Goal: Task Accomplishment & Management: Complete application form

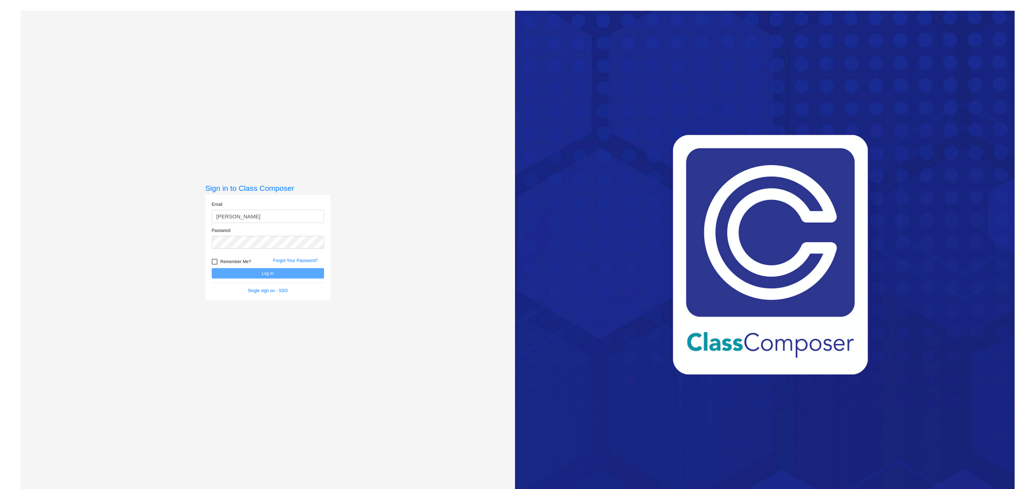
type input "[PERSON_NAME][EMAIL_ADDRESS][PERSON_NAME][PERSON_NAME][DOMAIN_NAME]"
click at [212, 268] on button "Log In" at bounding box center [268, 273] width 112 height 10
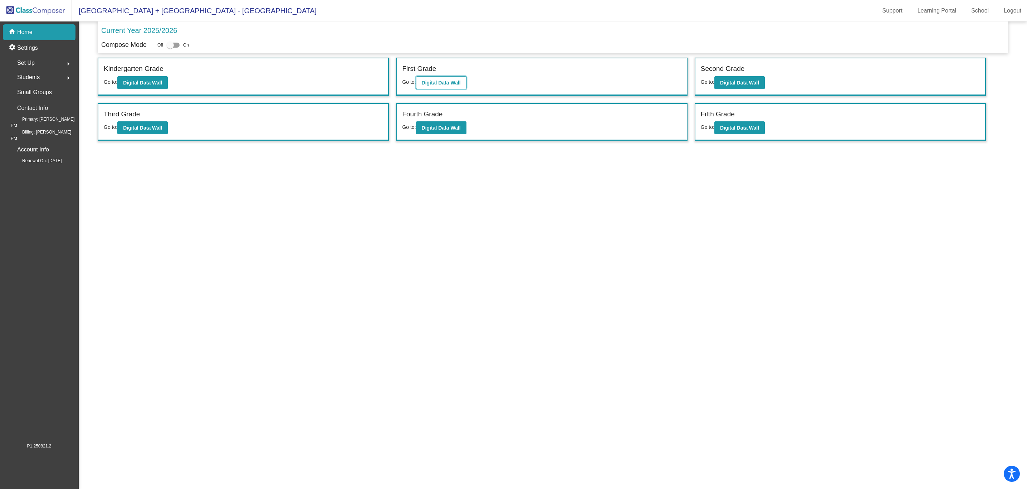
click at [441, 86] on button "Digital Data Wall" at bounding box center [441, 82] width 50 height 13
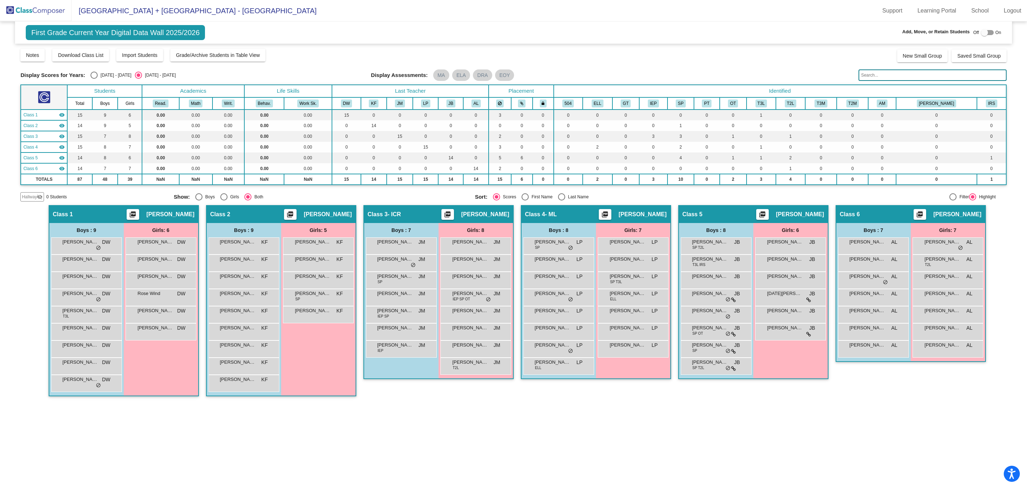
click at [990, 34] on div at bounding box center [987, 32] width 13 height 5
checkbox input "true"
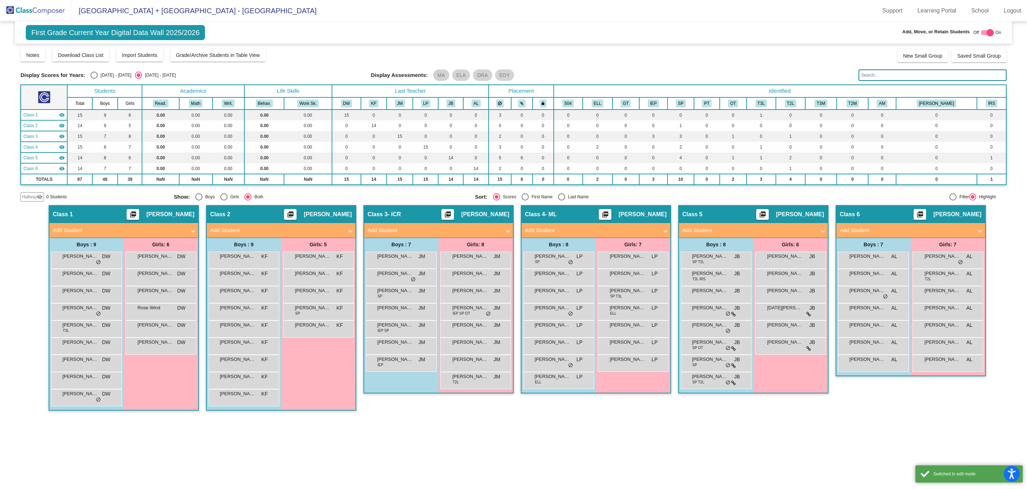
click at [930, 234] on mat-expansion-panel-header "Add Student" at bounding box center [910, 230] width 149 height 14
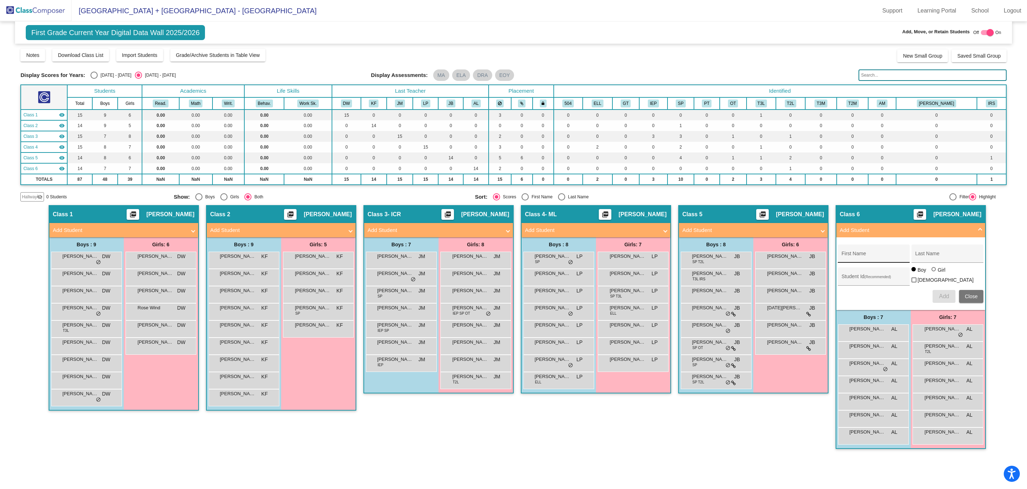
click at [876, 248] on div "First Name" at bounding box center [873, 255] width 64 height 15
type input "Colton"
type input "[PERSON_NAME]"
type input "99386"
click at [1001, 234] on div "Hallway - Hallway Class picture_as_pdf Add Student First Name Last Name Student…" at bounding box center [513, 330] width 986 height 251
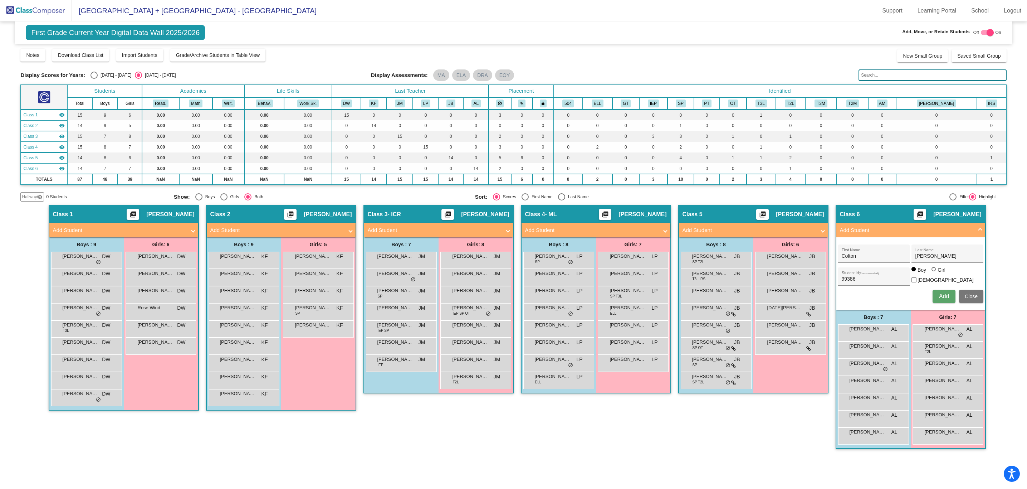
click at [940, 294] on span "Add" at bounding box center [944, 296] width 10 height 6
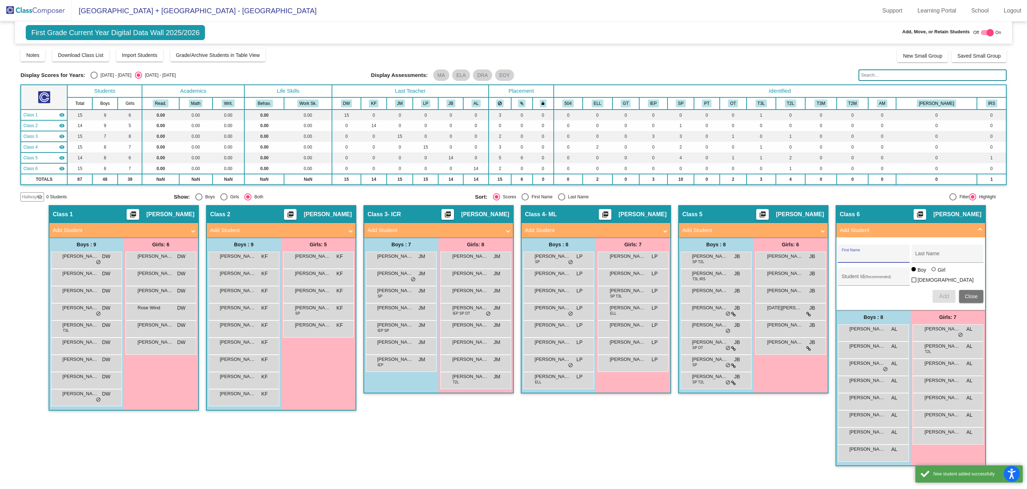
scroll to position [0, 0]
drag, startPoint x: 996, startPoint y: 308, endPoint x: 986, endPoint y: 303, distance: 11.0
click at [996, 308] on div "Hallway - Hallway Class picture_as_pdf Add Student First Name Last Name Student…" at bounding box center [513, 339] width 986 height 268
click at [980, 298] on button "Close" at bounding box center [971, 296] width 24 height 13
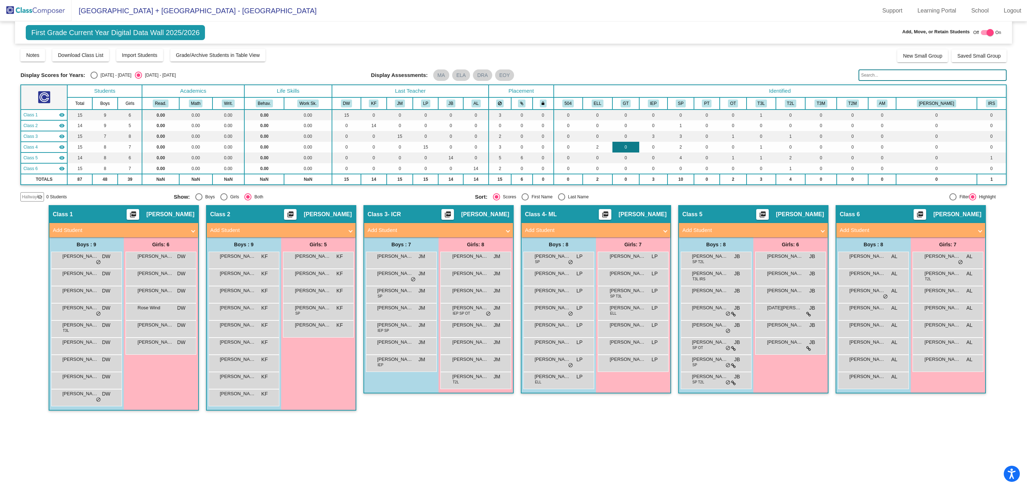
scroll to position [0, 0]
click at [101, 6] on span "[GEOGRAPHIC_DATA] + [GEOGRAPHIC_DATA] - [GEOGRAPHIC_DATA]" at bounding box center [194, 10] width 245 height 11
click at [46, 13] on img at bounding box center [36, 10] width 72 height 21
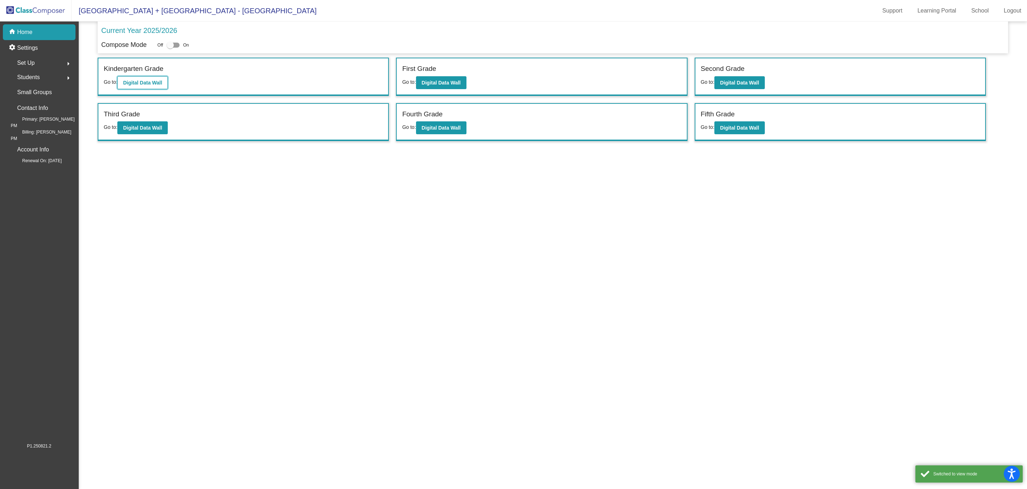
click at [145, 82] on b "Digital Data Wall" at bounding box center [142, 83] width 39 height 6
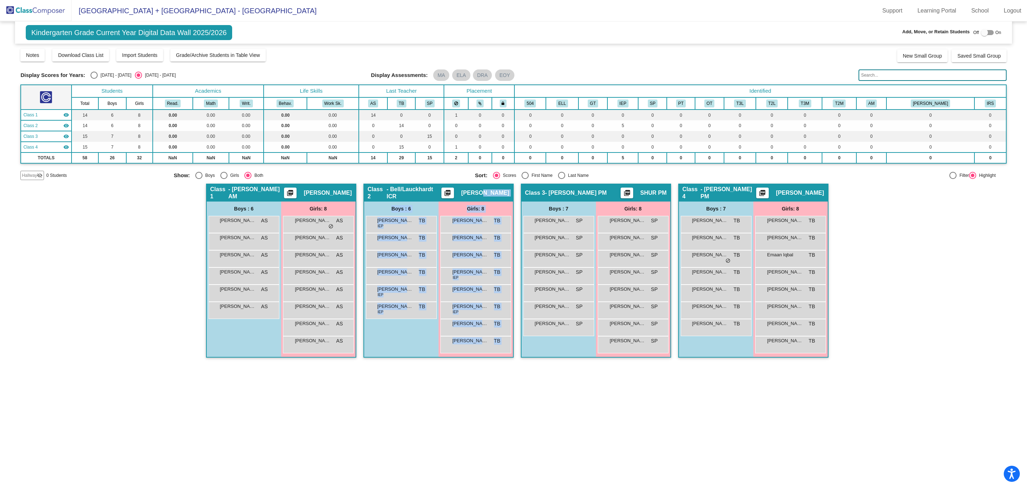
drag, startPoint x: 518, startPoint y: 190, endPoint x: 494, endPoint y: 193, distance: 24.5
click at [494, 193] on div "Hallway - Hallway Class picture_as_pdf Add Student First Name Last Name Student…" at bounding box center [513, 273] width 986 height 181
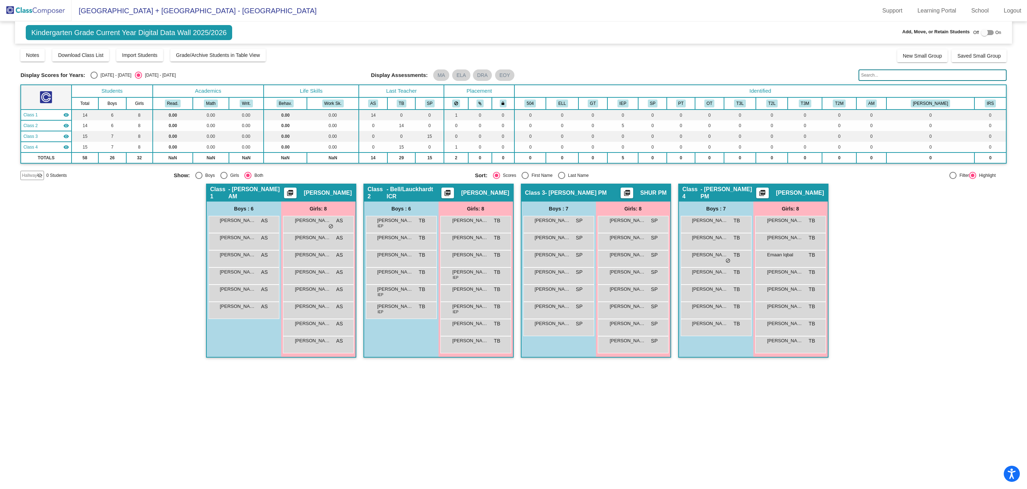
click at [490, 193] on span "[PERSON_NAME]" at bounding box center [485, 192] width 48 height 7
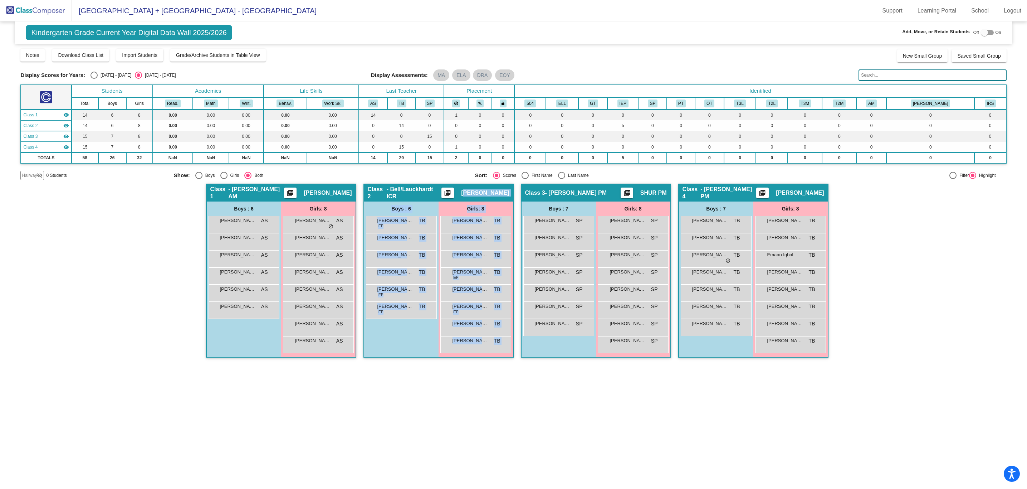
drag, startPoint x: 483, startPoint y: 195, endPoint x: 517, endPoint y: 197, distance: 34.8
click at [517, 197] on div "Hallway - Hallway Class picture_as_pdf Add Student First Name Last Name Student…" at bounding box center [513, 273] width 986 height 181
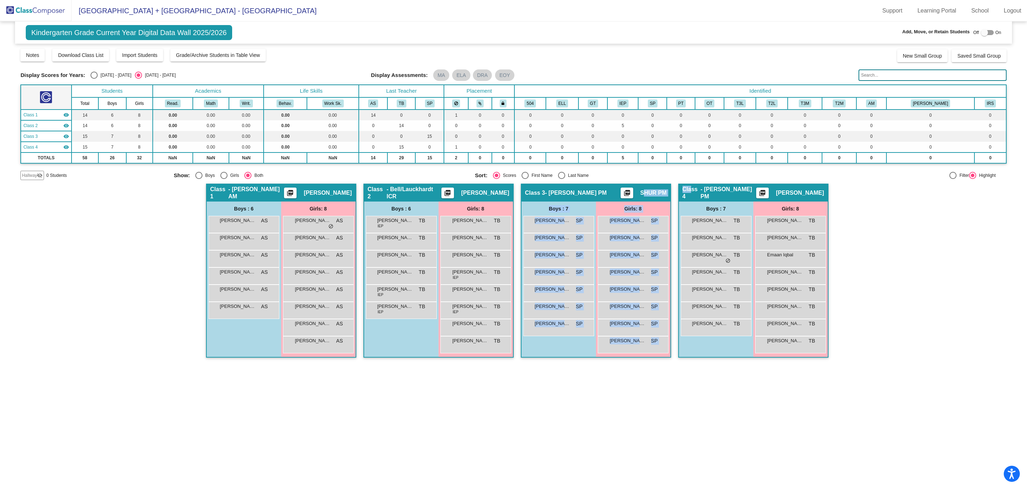
drag, startPoint x: 644, startPoint y: 188, endPoint x: 693, endPoint y: 189, distance: 49.4
click at [693, 189] on div "Hallway - Hallway Class picture_as_pdf Add Student First Name Last Name Student…" at bounding box center [513, 273] width 986 height 181
click at [693, 189] on div "Class 4 - BELL PM picture_as_pdf [PERSON_NAME]" at bounding box center [753, 192] width 149 height 17
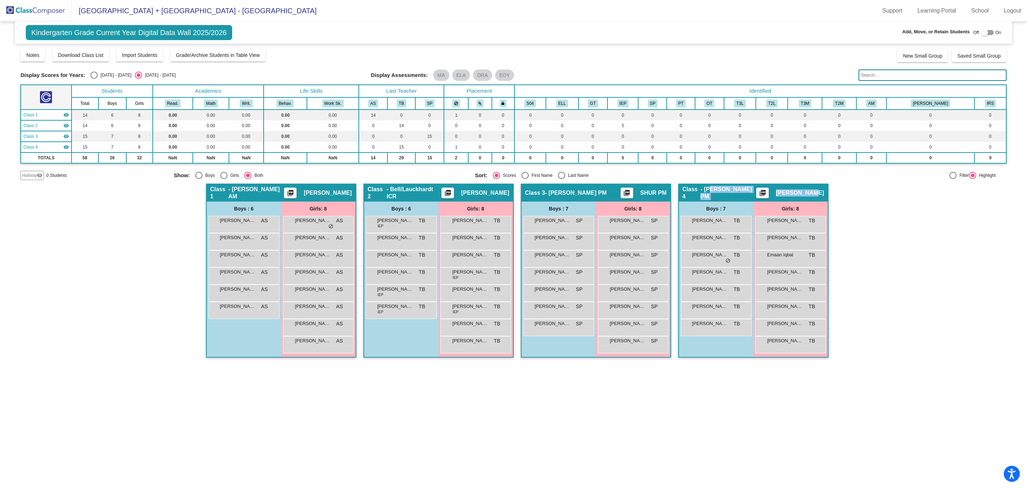
drag, startPoint x: 835, startPoint y: 198, endPoint x: 705, endPoint y: 191, distance: 130.4
click at [705, 191] on div "Hallway - Hallway Class picture_as_pdf Add Student First Name Last Name Student…" at bounding box center [513, 273] width 986 height 181
click at [695, 191] on span "Class 4" at bounding box center [691, 193] width 18 height 14
drag, startPoint x: 685, startPoint y: 192, endPoint x: 724, endPoint y: 193, distance: 39.3
click at [724, 193] on div "Class 4 - BELL PM picture_as_pdf [PERSON_NAME]" at bounding box center [753, 192] width 149 height 17
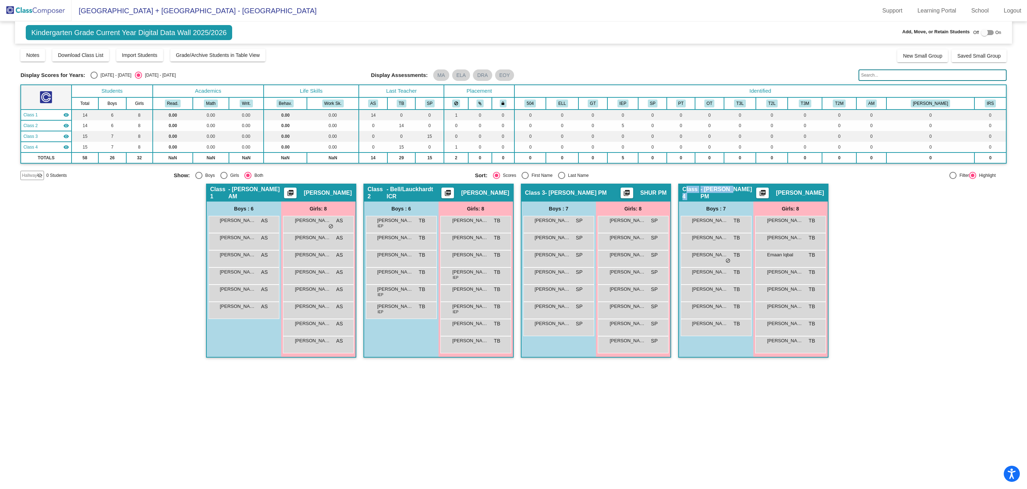
click at [724, 193] on span "- [PERSON_NAME] PM" at bounding box center [728, 193] width 56 height 14
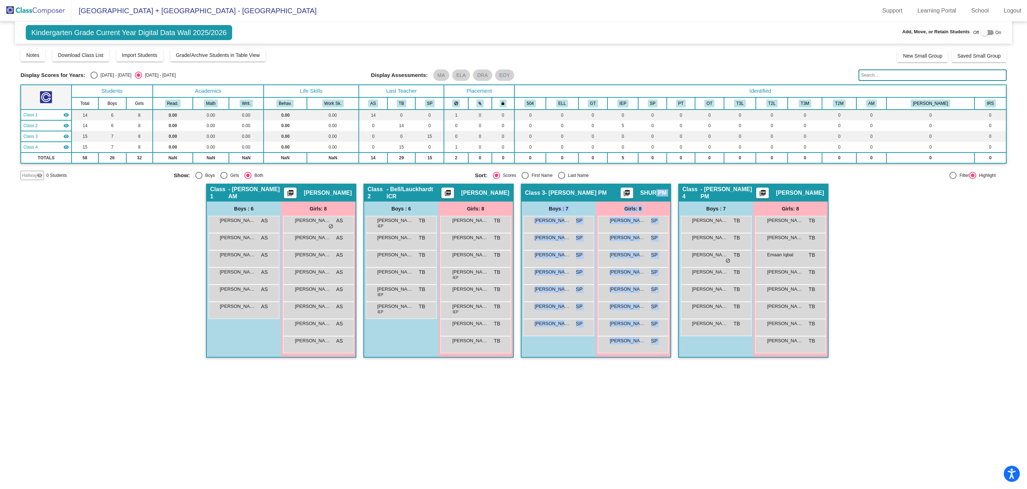
drag, startPoint x: 656, startPoint y: 190, endPoint x: 676, endPoint y: 194, distance: 21.2
click at [676, 194] on div "Hallway - Hallway Class picture_as_pdf Add Student First Name Last Name Student…" at bounding box center [513, 273] width 986 height 181
click at [675, 194] on div "Hallway - Hallway Class picture_as_pdf Add Student First Name Last Name Student…" at bounding box center [513, 273] width 986 height 181
